Goal: Information Seeking & Learning: Learn about a topic

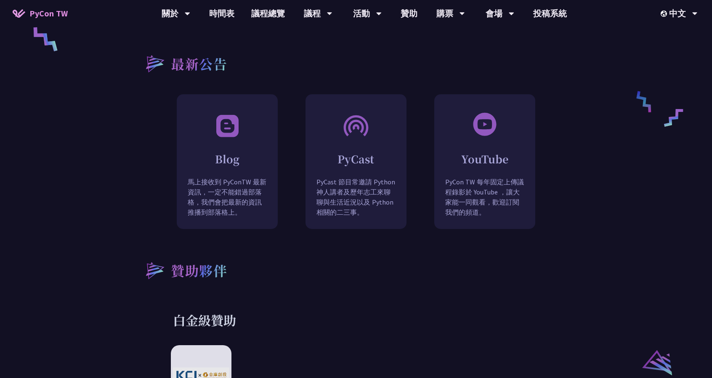
scroll to position [757, 0]
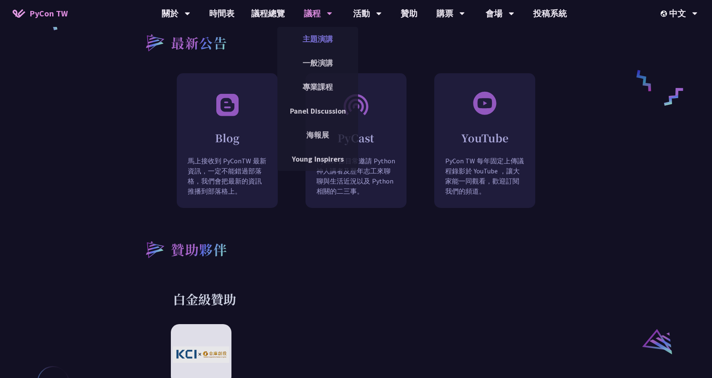
click at [314, 40] on link "主題演講" at bounding box center [317, 39] width 81 height 20
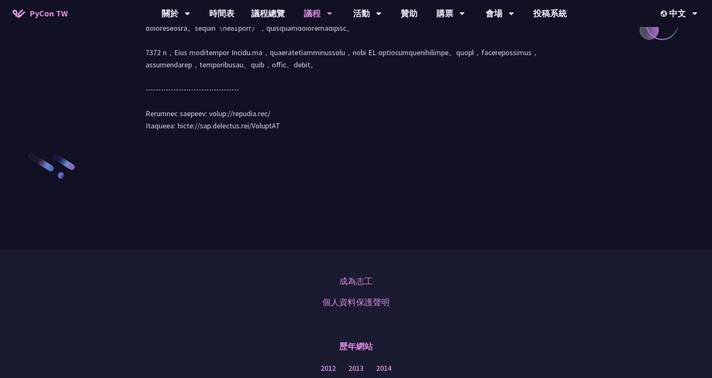
scroll to position [1212, 0]
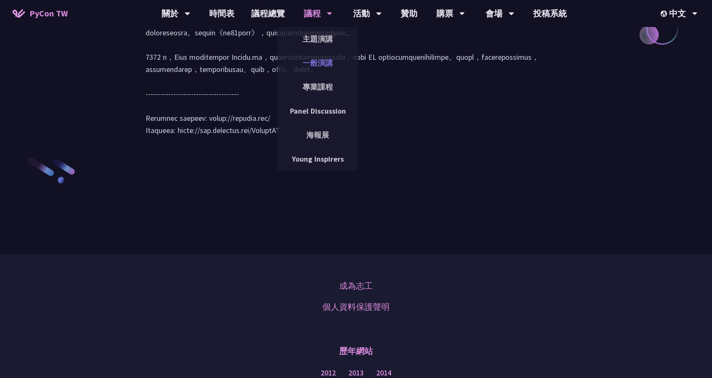
click at [324, 64] on link "一般演講" at bounding box center [317, 63] width 81 height 20
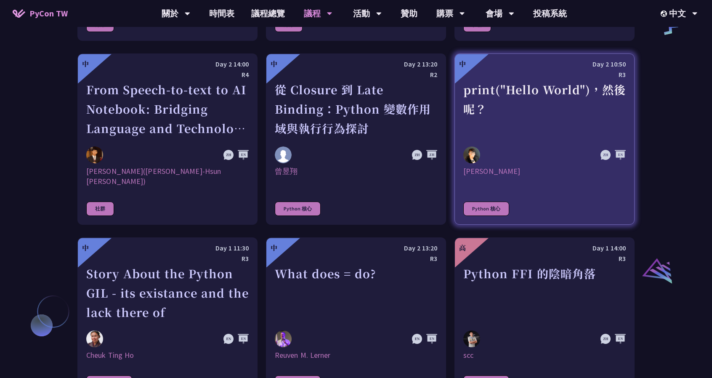
scroll to position [757, 0]
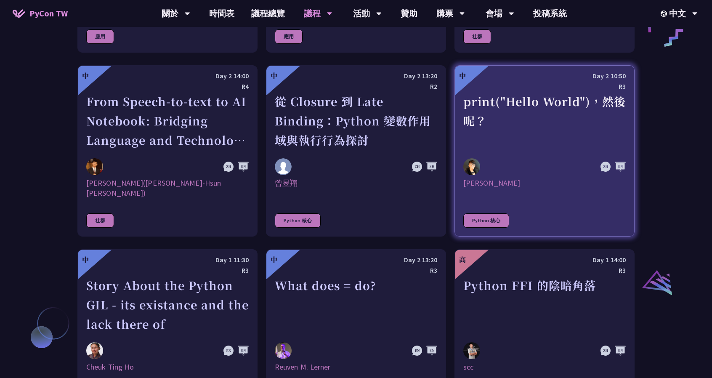
click at [487, 128] on div "print("Hello World")，然後呢？" at bounding box center [544, 121] width 162 height 58
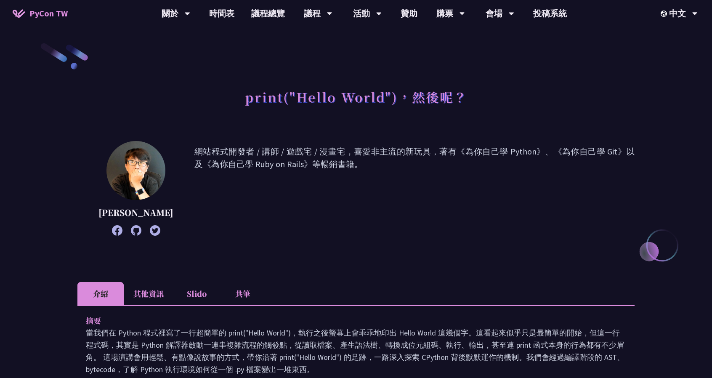
drag, startPoint x: 388, startPoint y: 147, endPoint x: 346, endPoint y: 198, distance: 65.8
click at [346, 198] on p "網站程式開發者 / 講師 / 遊戲宅 / 漫畫宅，喜愛非主流的新玩具，著有《為你自己學 Python》、《為你自己學 Git》以及《為你自己學 Ruby on…" at bounding box center [414, 188] width 440 height 86
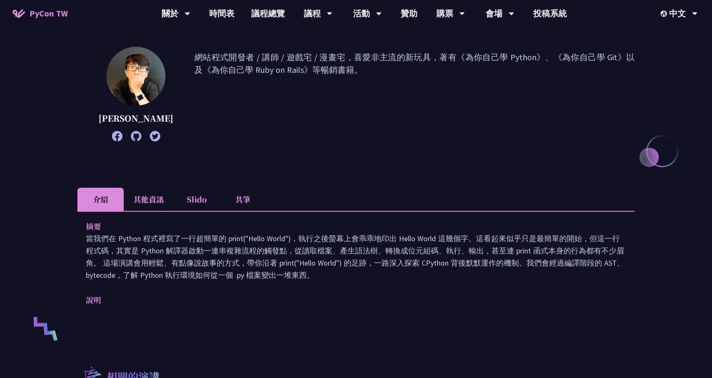
scroll to position [126, 0]
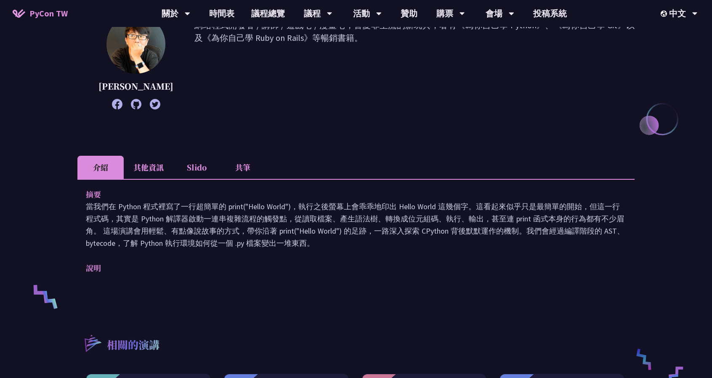
drag, startPoint x: 276, startPoint y: 240, endPoint x: 271, endPoint y: 258, distance: 19.2
click at [271, 258] on div "摘要 當我們在 Python 程式裡寫了一行超簡單的 print("Hello World")，執行之後螢幕上會乖乖地印出 Hello World 這幾個字。…" at bounding box center [355, 237] width 557 height 116
drag, startPoint x: 274, startPoint y: 272, endPoint x: 289, endPoint y: 204, distance: 70.3
click at [289, 204] on div "摘要 當我們在 Python 程式裡寫了一行超簡單的 print("Hello World")，執行之後螢幕上會乖乖地印出 Hello World 這幾個字。…" at bounding box center [355, 237] width 557 height 116
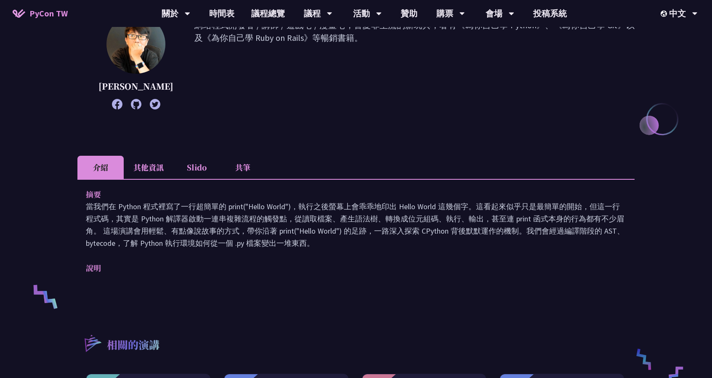
click at [289, 204] on p "當我們在 Python 程式裡寫了一行超簡單的 print("Hello World")，執行之後螢幕上會乖乖地印出 Hello World 這幾個字。這看起…" at bounding box center [356, 224] width 540 height 49
drag, startPoint x: 269, startPoint y: 212, endPoint x: 260, endPoint y: 251, distance: 40.6
click at [260, 251] on div "摘要 當我們在 Python 程式裡寫了一行超簡單的 print("Hello World")，執行之後螢幕上會乖乖地印出 Hello World 這幾個字。…" at bounding box center [355, 237] width 557 height 116
drag, startPoint x: 257, startPoint y: 265, endPoint x: 276, endPoint y: 215, distance: 53.5
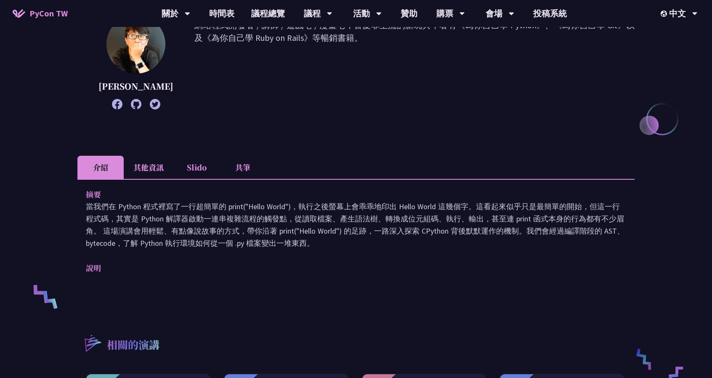
click at [274, 220] on div "摘要 當我們在 Python 程式裡寫了一行超簡單的 print("Hello World")，執行之後螢幕上會乖乖地印出 Hello World 這幾個字。…" at bounding box center [355, 237] width 557 height 116
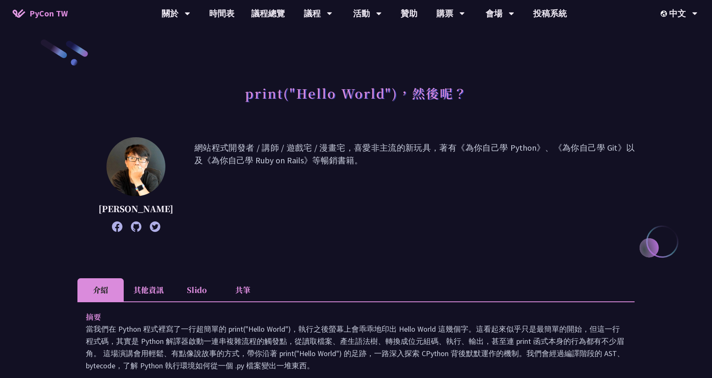
scroll to position [0, 0]
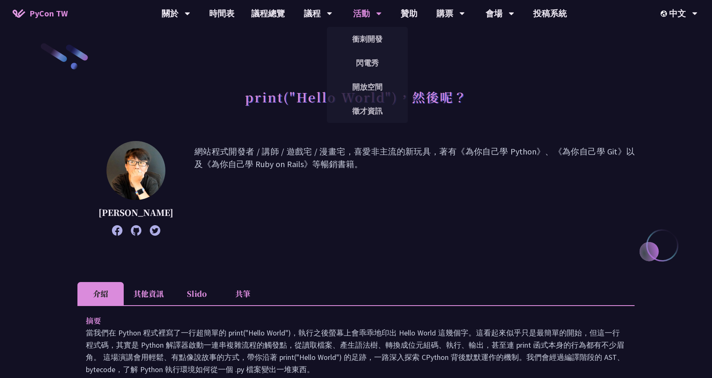
click at [376, 15] on icon at bounding box center [378, 13] width 5 height 8
click at [372, 39] on link "衝刺開發" at bounding box center [367, 39] width 81 height 20
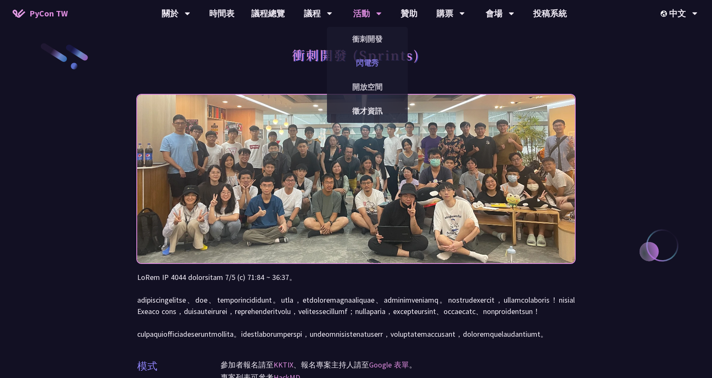
click at [372, 62] on link "閃電秀" at bounding box center [367, 63] width 81 height 20
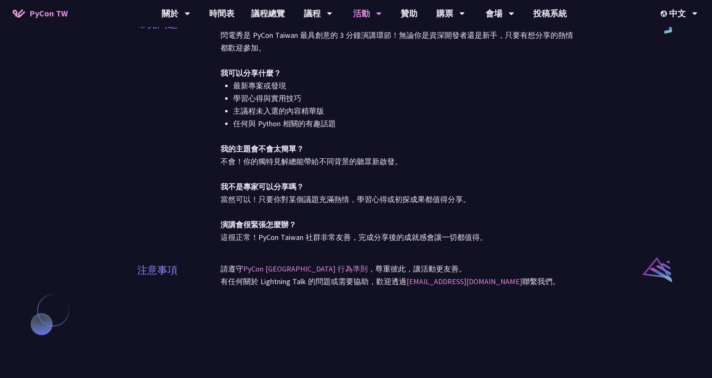
scroll to position [547, 0]
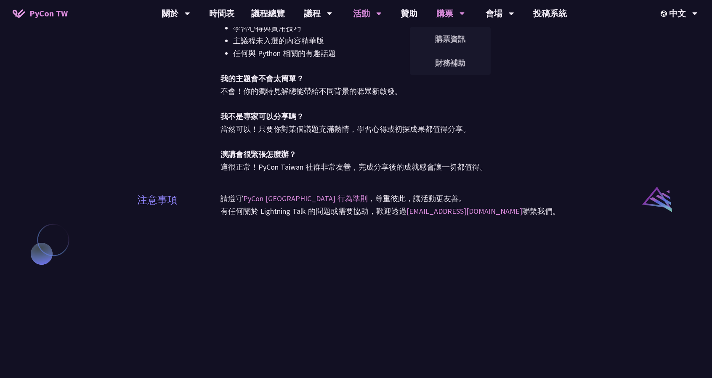
click at [445, 16] on div "購票" at bounding box center [450, 13] width 29 height 27
click at [445, 36] on link "購票資訊" at bounding box center [450, 39] width 81 height 20
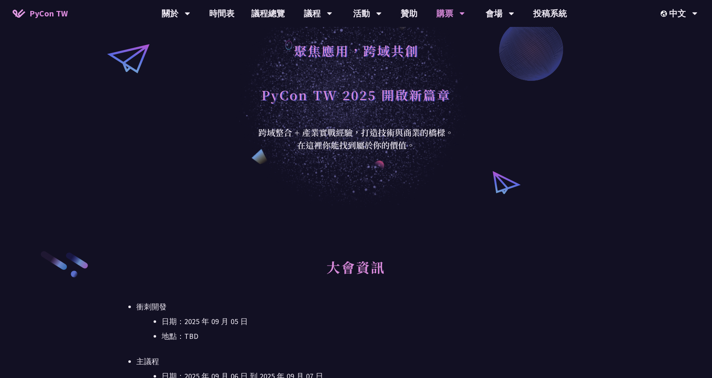
scroll to position [168, 0]
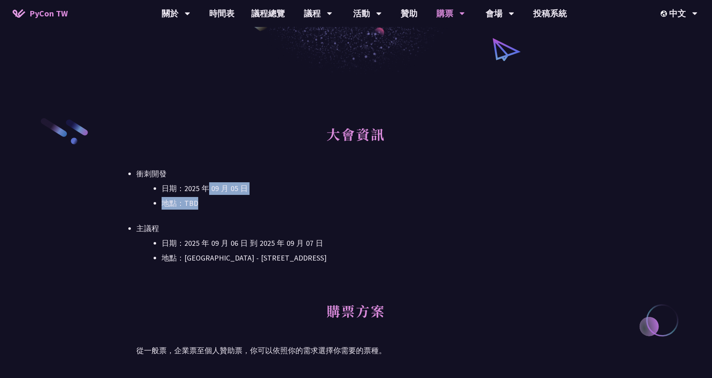
drag, startPoint x: 206, startPoint y: 189, endPoint x: 207, endPoint y: 205, distance: 16.0
click at [207, 205] on ul "日期：[DATE] 地點：TBD" at bounding box center [355, 195] width 439 height 27
click at [264, 239] on li "日期：2025 年 09 月 06 日 到 2025 年 09 月 07 日" at bounding box center [369, 243] width 414 height 13
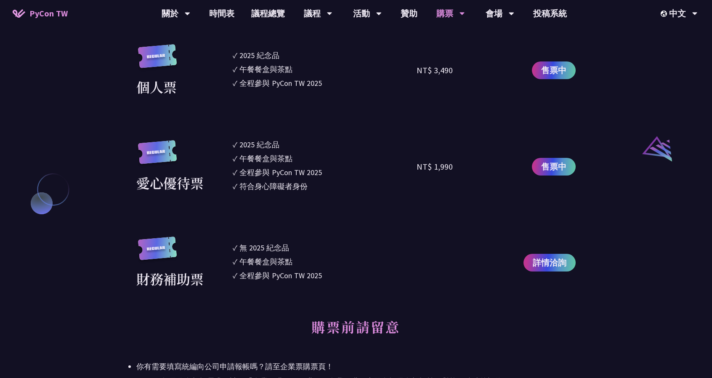
scroll to position [842, 0]
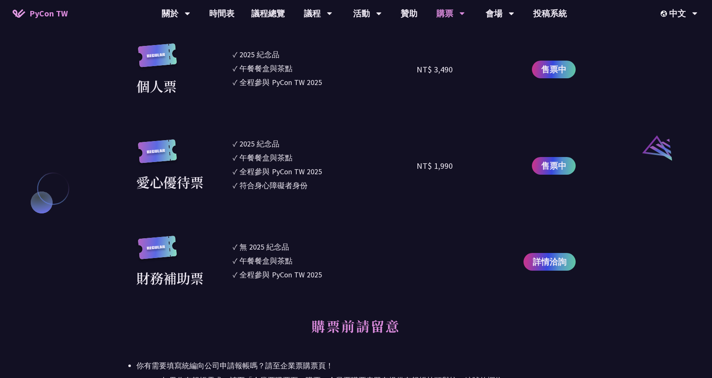
drag, startPoint x: 251, startPoint y: 151, endPoint x: 250, endPoint y: 186, distance: 34.5
click at [250, 186] on ul "✓ 2025 [PERSON_NAME]✓ 午餐餐盒與茶點 ✓ 全程參與 PyCon TW 2025 ✓ 符合身心障礙者身份" at bounding box center [325, 166] width 184 height 56
click at [271, 193] on ul "✓ 2025 [PERSON_NAME]✓ 午餐餐盒與茶點 ✓ 全程參與 PyCon TW 2025 ✓ 符合身心障礙者身份" at bounding box center [325, 166] width 184 height 56
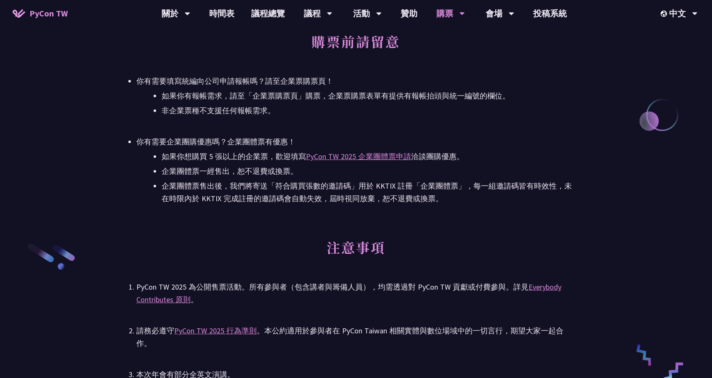
scroll to position [1136, 0]
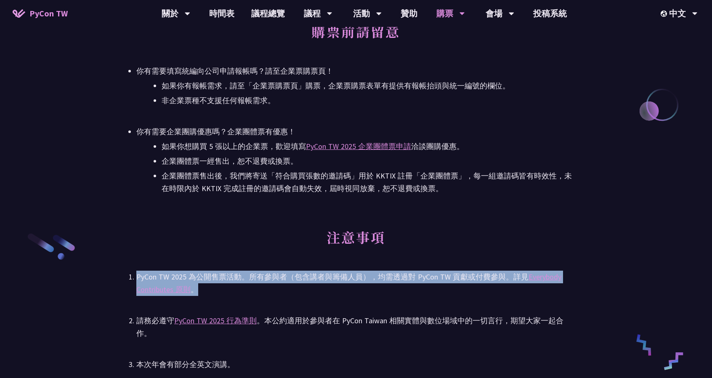
drag, startPoint x: 335, startPoint y: 269, endPoint x: 344, endPoint y: 290, distance: 23.2
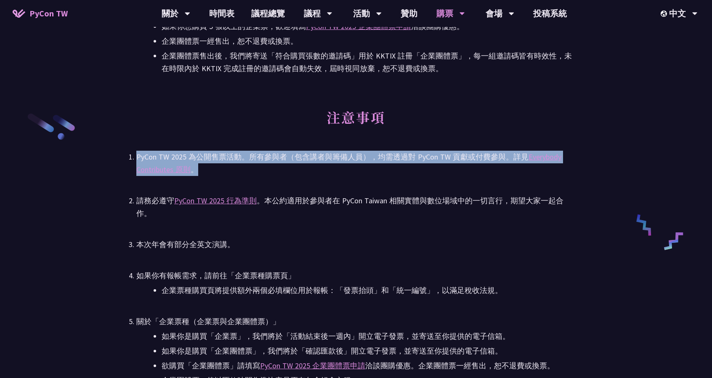
scroll to position [1262, 0]
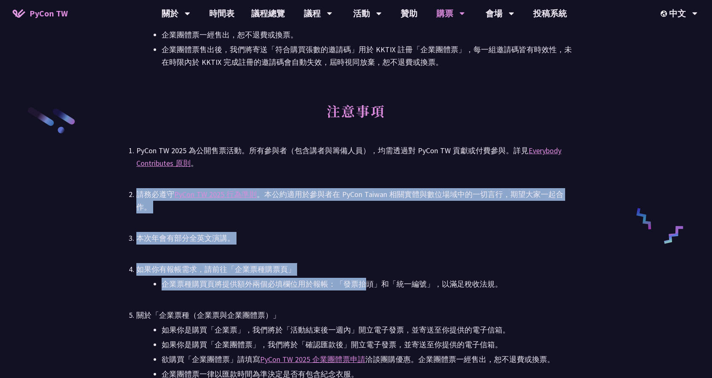
drag, startPoint x: 359, startPoint y: 276, endPoint x: 362, endPoint y: 176, distance: 100.2
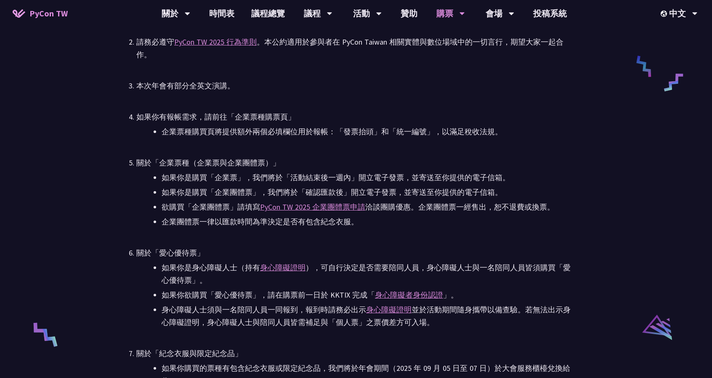
scroll to position [1431, 0]
